Goal: Transaction & Acquisition: Purchase product/service

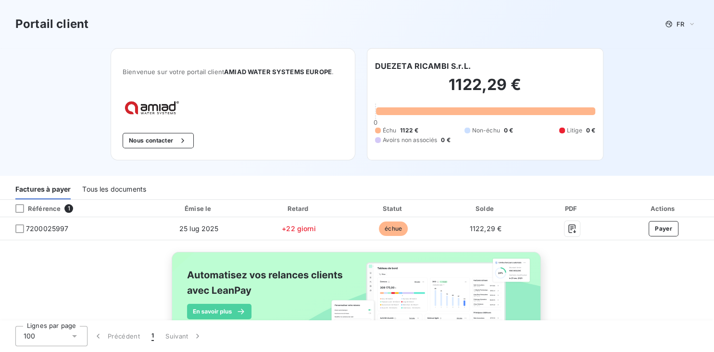
scroll to position [49, 0]
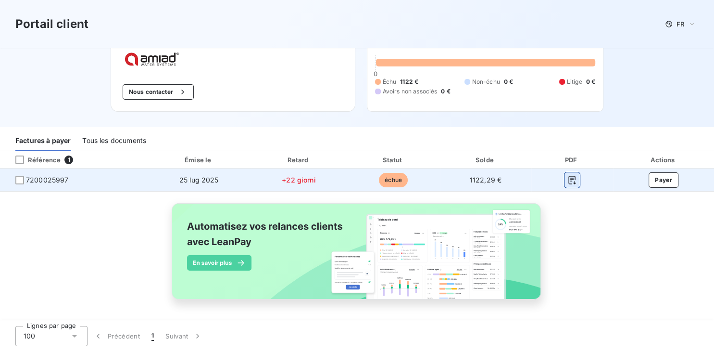
click at [569, 178] on icon "button" at bounding box center [572, 180] width 7 height 9
click at [665, 179] on button "Payer" at bounding box center [664, 179] width 30 height 15
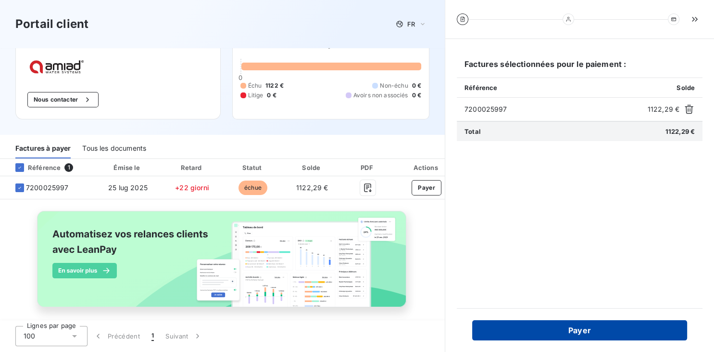
click at [584, 333] on button "Payer" at bounding box center [579, 330] width 215 height 20
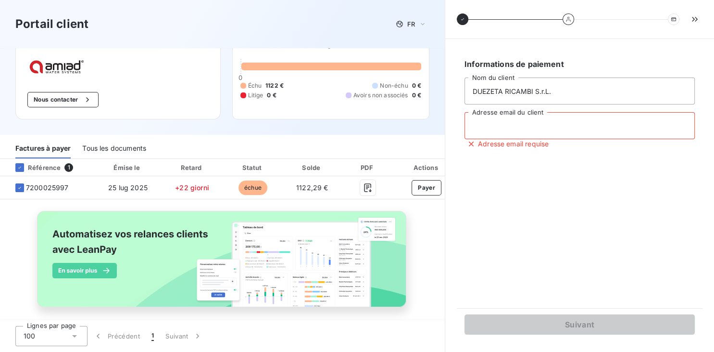
click at [559, 125] on input "Adresse email du client" at bounding box center [580, 125] width 230 height 27
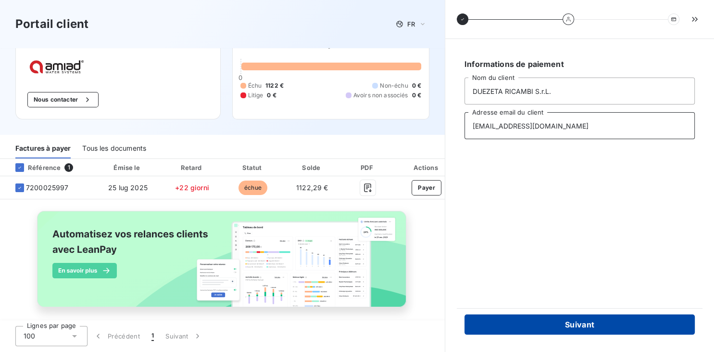
type input "[EMAIL_ADDRESS][DOMAIN_NAME]"
click at [600, 327] on button "Suivant" at bounding box center [580, 324] width 230 height 20
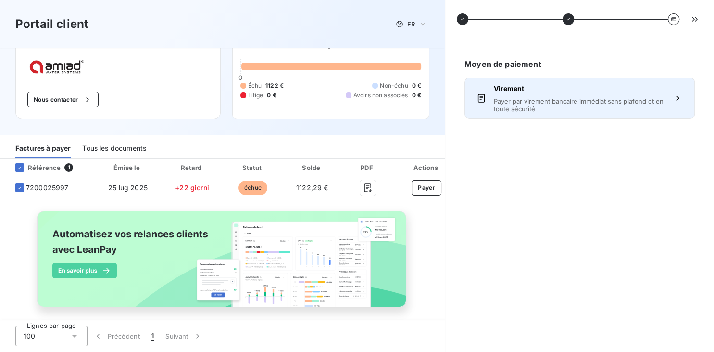
click at [543, 101] on span "Payer par virement bancaire immédiat sans plafond et en toute sécurité" at bounding box center [580, 104] width 172 height 15
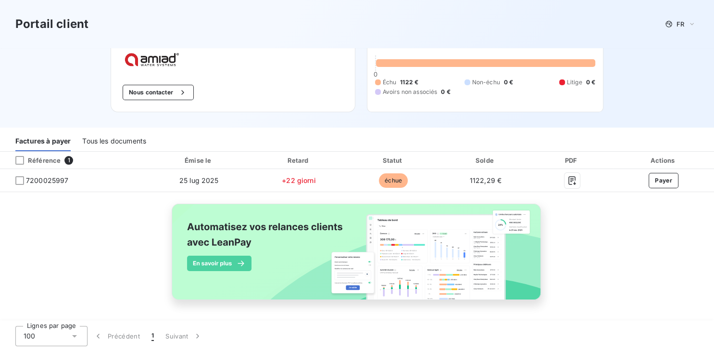
scroll to position [49, 0]
